Goal: Find specific page/section

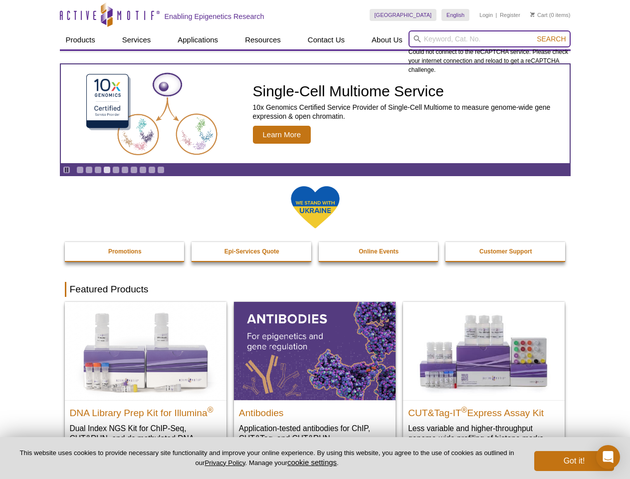
click at [490, 39] on input "search" at bounding box center [490, 38] width 162 height 17
click at [552, 39] on span "Search" at bounding box center [551, 39] width 29 height 8
click at [66, 170] on icon "Pause" at bounding box center [66, 170] width 6 height 6
click at [80, 170] on link "Go to slide 1" at bounding box center [79, 169] width 7 height 7
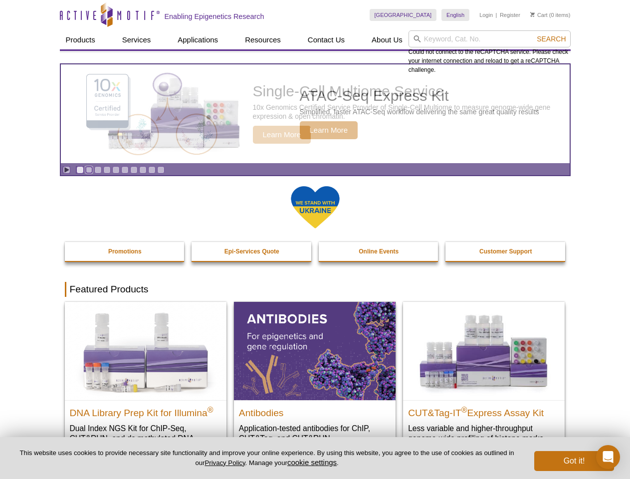
click at [89, 170] on link "Go to slide 2" at bounding box center [88, 169] width 7 height 7
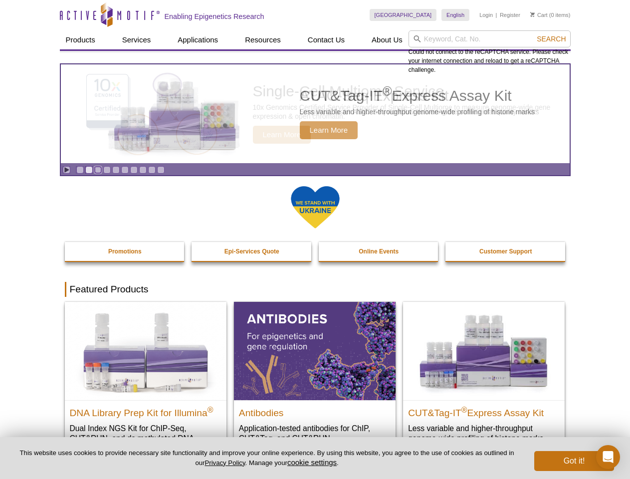
click at [98, 170] on link "Go to slide 3" at bounding box center [97, 169] width 7 height 7
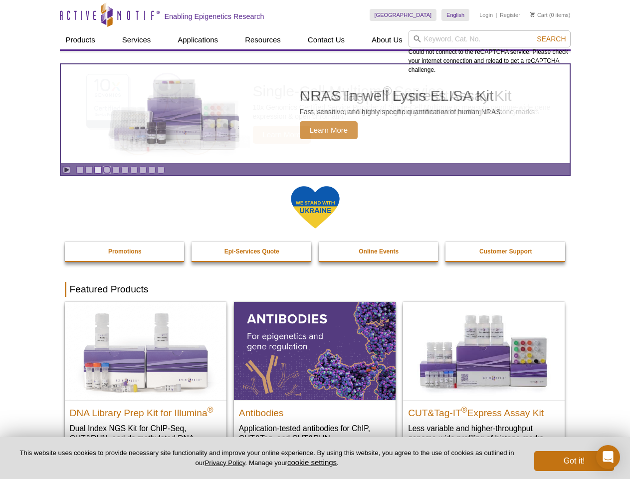
click at [107, 170] on link "Go to slide 4" at bounding box center [106, 169] width 7 height 7
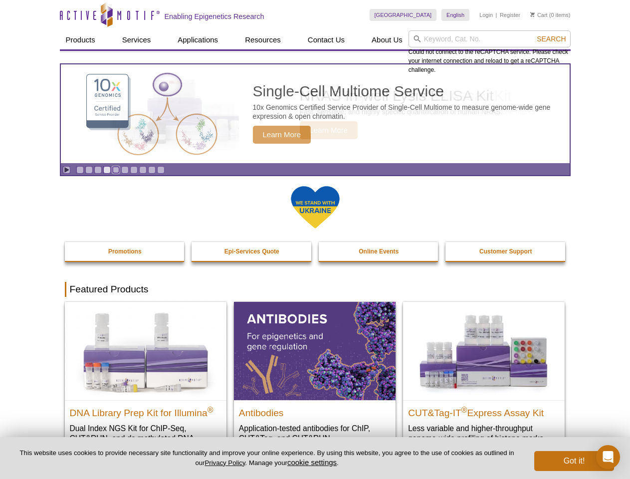
click at [116, 170] on link "Go to slide 5" at bounding box center [115, 169] width 7 height 7
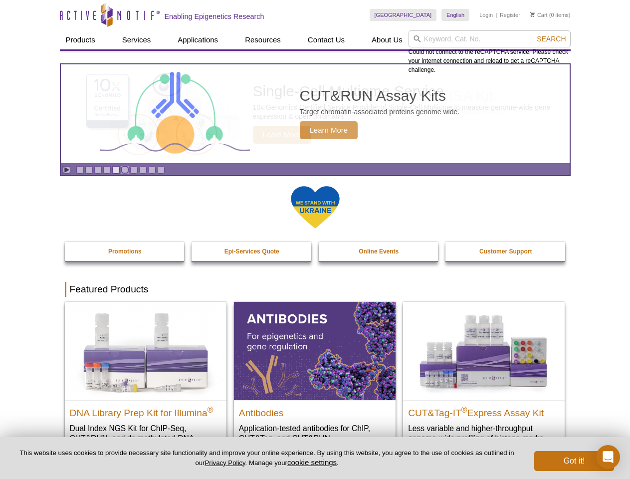
click at [125, 170] on link "Go to slide 6" at bounding box center [124, 169] width 7 height 7
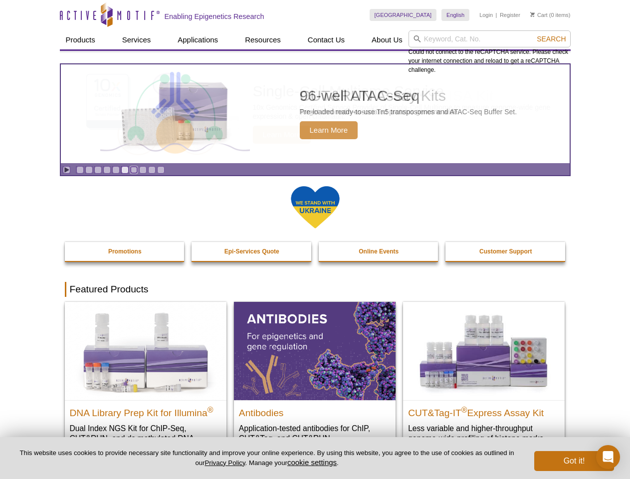
click at [134, 170] on link "Go to slide 7" at bounding box center [133, 169] width 7 height 7
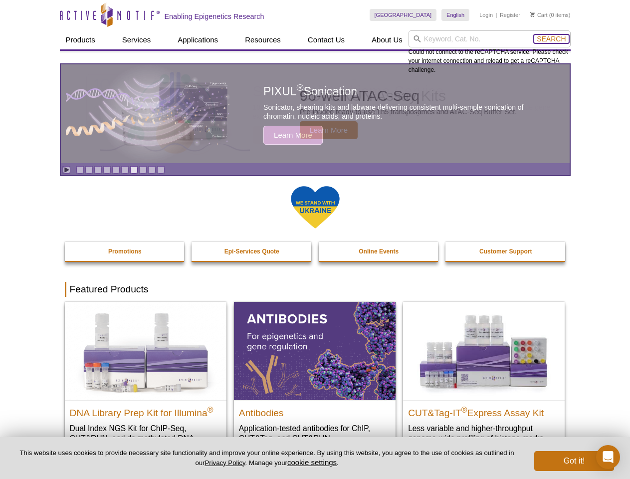
click at [552, 39] on span "Search" at bounding box center [551, 39] width 29 height 8
